Goal: Participate in discussion: Engage in conversation with other users on a specific topic

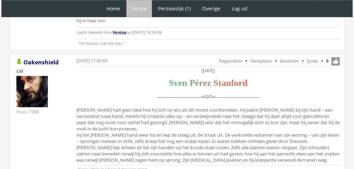
scroll to position [801, 0]
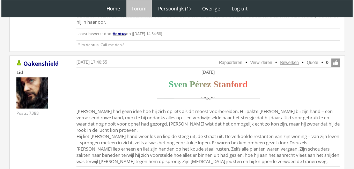
click at [291, 60] on link "Bewerken" at bounding box center [289, 62] width 18 height 5
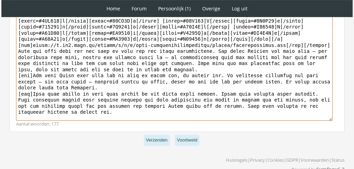
scroll to position [287, 0]
click at [58, 78] on textarea at bounding box center [174, 56] width 316 height 129
click at [58, 78] on textarea "To enrich screen reader interactions, please activate Accessibility in Grammarl…" at bounding box center [174, 56] width 316 height 129
click at [57, 75] on textarea "To enrich screen reader interactions, please activate Accessibility in Grammarl…" at bounding box center [174, 56] width 316 height 129
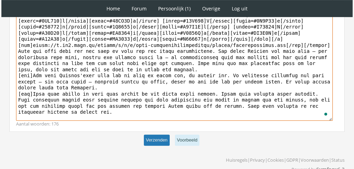
type textarea "[center]Zaterdag 27 november[/center] [center][b][font=Book Antiqua][size=6][co…"
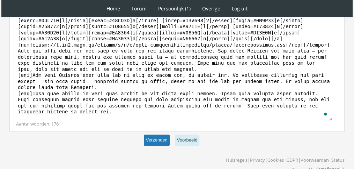
click at [157, 137] on button "Verzenden" at bounding box center [157, 141] width 26 height 12
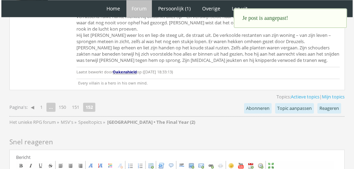
scroll to position [907, 0]
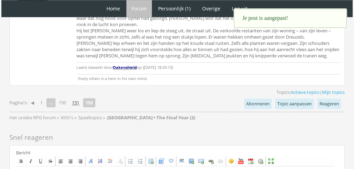
click at [76, 98] on link "151" at bounding box center [75, 103] width 13 height 10
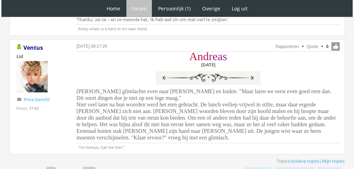
scroll to position [1714, 0]
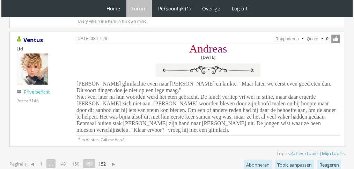
click at [105, 159] on link "152" at bounding box center [102, 164] width 13 height 10
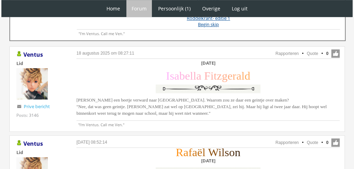
scroll to position [358, 0]
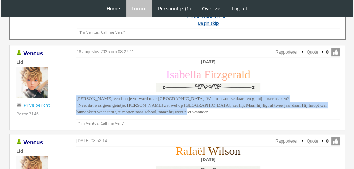
drag, startPoint x: 204, startPoint y: 115, endPoint x: 67, endPoint y: 98, distance: 138.1
click at [67, 98] on div "18 augustus 2025 om 08:27:11 Rapporteren Quote 0 Acties: Rapporteren Quote Vent…" at bounding box center [176, 88] width 335 height 86
copy span "Isabella keek een beetje verward naar Rhae. Waarom zou ze daar een geintje over…"
click at [312, 51] on link "Quote" at bounding box center [313, 52] width 12 height 5
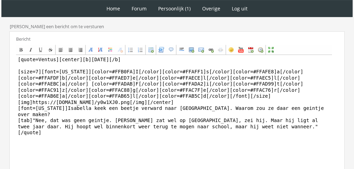
scroll to position [201, 0]
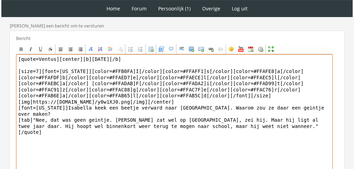
click at [157, 105] on textarea "[quote=Ventus][center][b]Zaterdag 27 november[/b] [size=7][font=Georgia][color=…" at bounding box center [174, 118] width 316 height 129
click at [136, 114] on textarea "[quote=Ventus][center][b]Zaterdag 27 november[/b] [size=7][font=Georgia][color=…" at bounding box center [174, 118] width 316 height 129
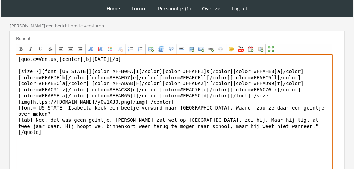
click at [136, 114] on textarea "[quote=Ventus][center][b]Zaterdag 27 november[/b] [size=7][font=Georgia][color=…" at bounding box center [174, 118] width 316 height 129
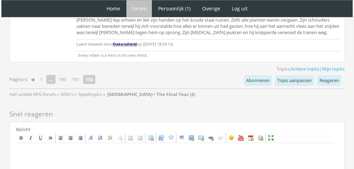
scroll to position [962, 0]
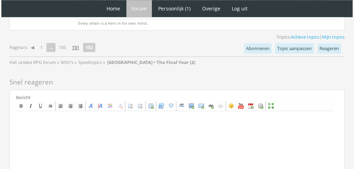
click at [75, 43] on link "151" at bounding box center [75, 48] width 13 height 10
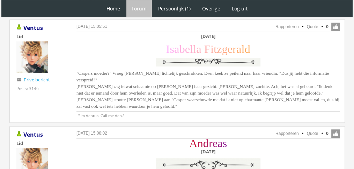
scroll to position [849, 0]
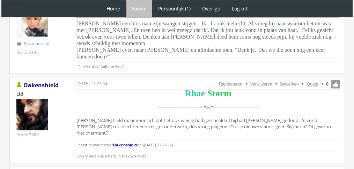
click at [316, 82] on link "Quote" at bounding box center [313, 84] width 12 height 5
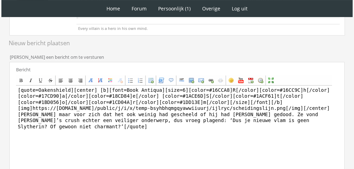
scroll to position [180, 0]
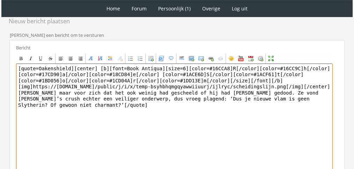
drag, startPoint x: 184, startPoint y: 126, endPoint x: 14, endPoint y: 85, distance: 175.1
click at [14, 85] on div "Bericht Bold Italic Underline Strikethrough Align left Center Align right Font …" at bounding box center [176, 122] width 335 height 164
paste textarea "‘Twee jáár?’ vroeg [PERSON_NAME]. ‘Wat afschuwelijk voor hem. Waar lijdt hij da…"
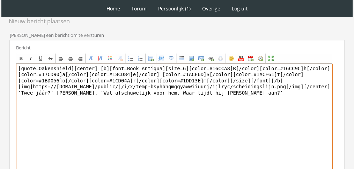
drag, startPoint x: 70, startPoint y: 61, endPoint x: 0, endPoint y: 40, distance: 73.5
click at [0, 40] on div "1 Home Forum Forum index Actieve topics Mijn topics Persoonlijk (1) Profiel Pri…" at bounding box center [177, 38] width 354 height 436
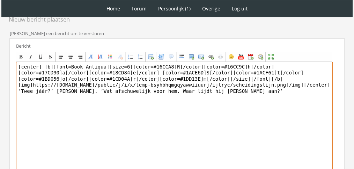
scroll to position [245, 0]
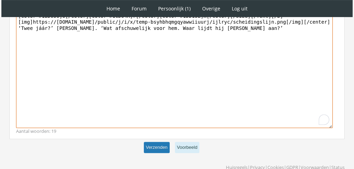
type textarea "[center] [b][font=Book Antiqua][size=6][color=#16CCA8]R[/color][color=#16CC9C]h…"
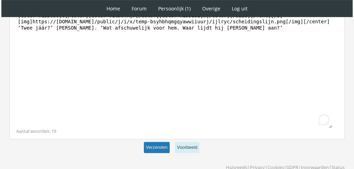
scroll to position [245, 0]
click at [151, 143] on button "Verzenden" at bounding box center [157, 149] width 26 height 12
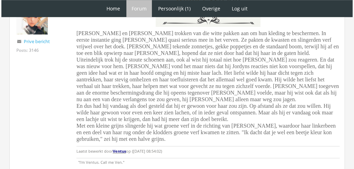
scroll to position [515, 0]
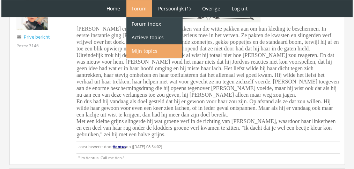
click at [181, 55] on link "Mijn topics" at bounding box center [154, 51] width 56 height 14
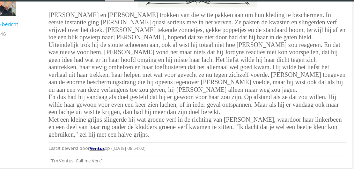
scroll to position [515, 0]
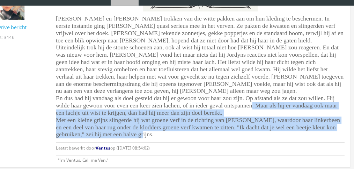
drag, startPoint x: 245, startPoint y: 137, endPoint x: 248, endPoint y: 108, distance: 28.4
click at [248, 108] on div "R a f a ë l W i l s o n Zondag 28 november Rafaël en Jordyn trokken van die wit…" at bounding box center [207, 72] width 263 height 164
click at [214, 112] on span "Rafaël en Jordyn trokken van die witte pakken aan om hun kleding te beschermen.…" at bounding box center [207, 82] width 262 height 112
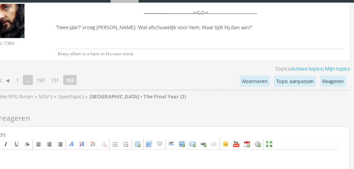
scroll to position [1003, 0]
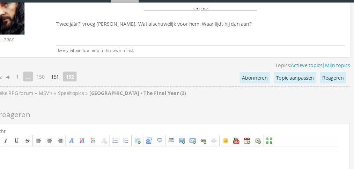
click at [76, 80] on link "151" at bounding box center [75, 85] width 13 height 10
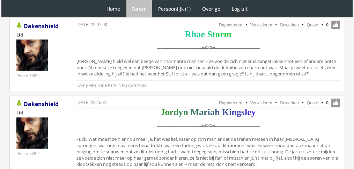
scroll to position [1562, 0]
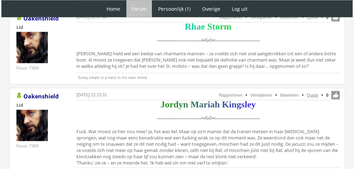
click at [311, 93] on link "Quote" at bounding box center [313, 95] width 12 height 5
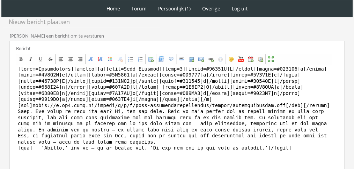
scroll to position [217, 0]
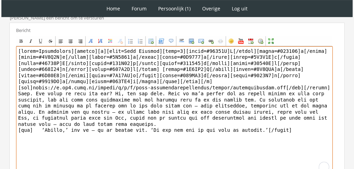
click at [267, 109] on textarea "To enrich screen reader interactions, please activate Accessibility in Grammarl…" at bounding box center [174, 110] width 316 height 129
click at [225, 122] on textarea "To enrich screen reader interactions, please activate Accessibility in Grammarl…" at bounding box center [174, 110] width 316 height 129
drag, startPoint x: 294, startPoint y: 132, endPoint x: 0, endPoint y: 95, distance: 296.3
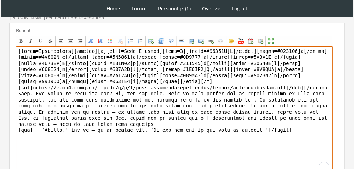
click at [0, 95] on div "1 Home Forum Forum index Actieve topics Mijn topics Persoonlijk (1) Profiel Pri…" at bounding box center [177, 10] width 354 height 455
paste textarea "‘Hé!’ riep [PERSON_NAME] verontwaardigd – maar een tel later barstte er een ver…"
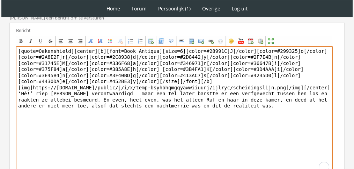
drag, startPoint x: 69, startPoint y: 47, endPoint x: 0, endPoint y: 30, distance: 71.1
click at [0, 30] on div "1 Home Forum Forum index Actieve topics Mijn topics Persoonlijk (1) Profiel Pri…" at bounding box center [177, 10] width 354 height 455
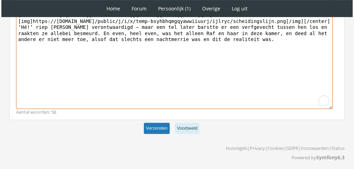
type textarea "[center][b][font=Book Antiqua][size=6][color=#28991C]J[/color][color=#299325]o[…"
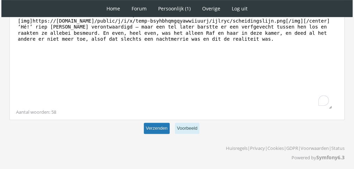
scroll to position [283, 0]
click at [150, 125] on button "Verzenden" at bounding box center [157, 129] width 26 height 12
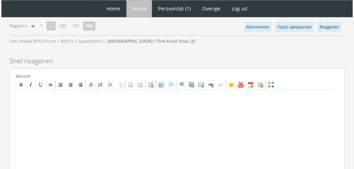
scroll to position [1241, 0]
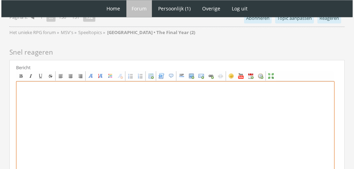
click at [180, 95] on textarea at bounding box center [175, 145] width 318 height 129
paste textarea "Faye verstijfde. Ze was in gesloten tussen Thomas’ armen en voelde haar hart in…"
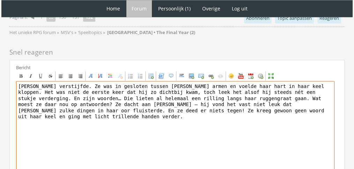
click at [16, 81] on textarea "Faye verstijfde. Ze was in gesloten tussen Thomas’ armen en voelde haar hart in…" at bounding box center [175, 145] width 318 height 129
paste textarea "[center][b][font="Book Antiqua"][size="6"][color=#FF99F8]F[/color][color=#FF9DE…"
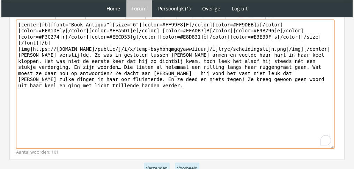
scroll to position [1310, 0]
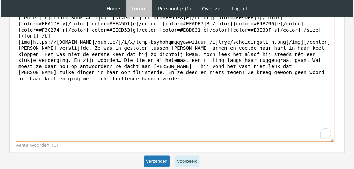
type textarea "[center][b][font="Book Antiqua"][size="6"][color=#FF99F8]F[/color][color=#FF9DE…"
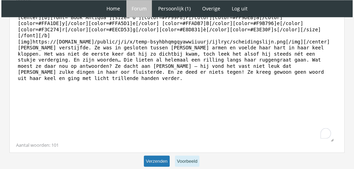
click at [157, 156] on button "Verzenden" at bounding box center [157, 162] width 26 height 12
